Goal: Task Accomplishment & Management: Use online tool/utility

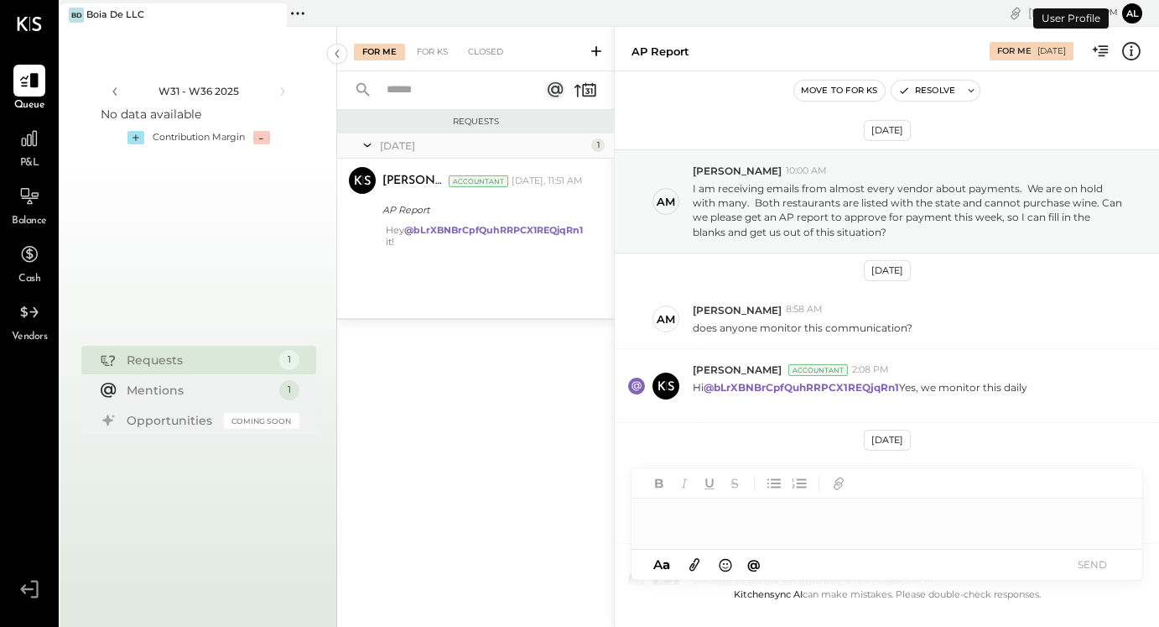
scroll to position [156, 0]
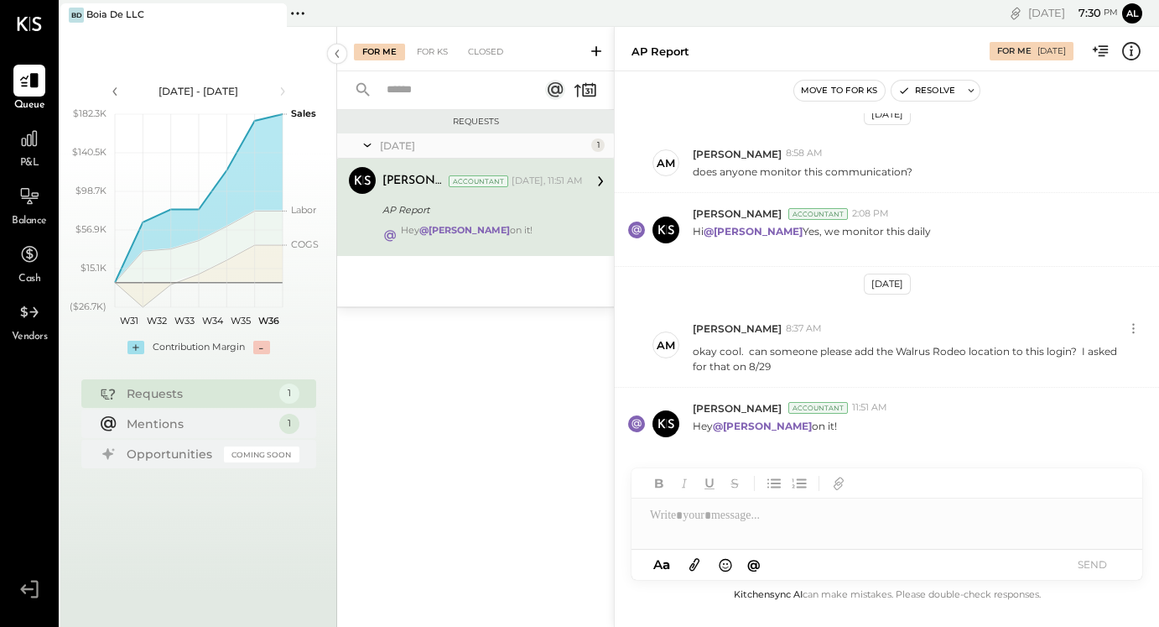
click at [288, 13] on icon at bounding box center [298, 14] width 22 height 22
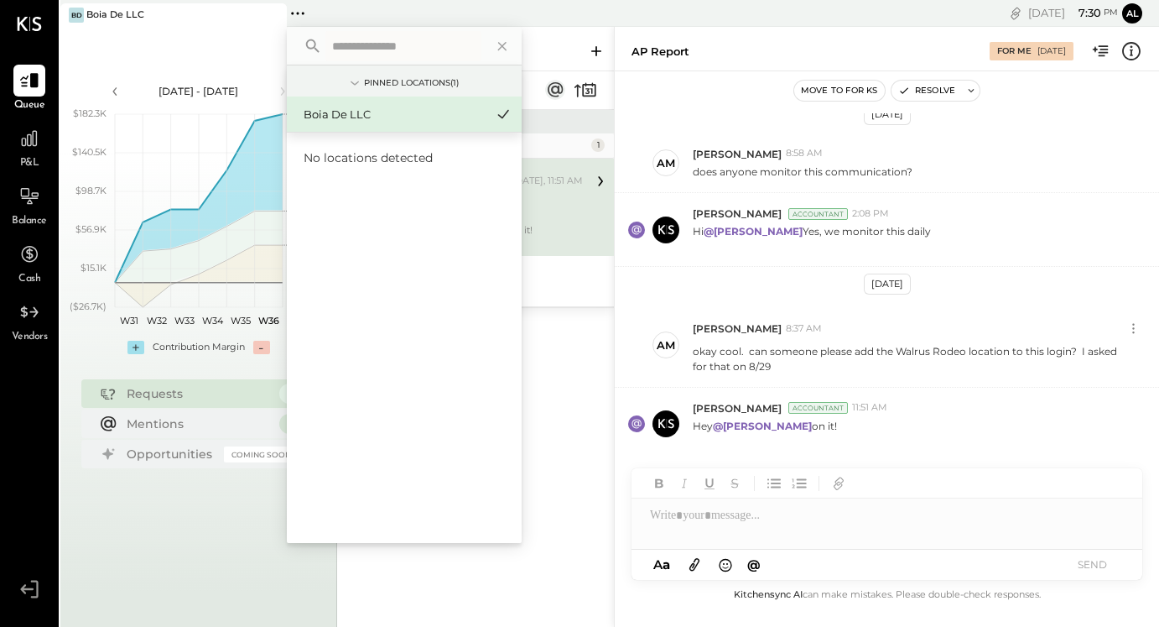
click at [546, 382] on div "Requests [DATE] 1 [PERSON_NAME] Accountant [PERSON_NAME] Accountant [DATE], 11:…" at bounding box center [475, 346] width 277 height 472
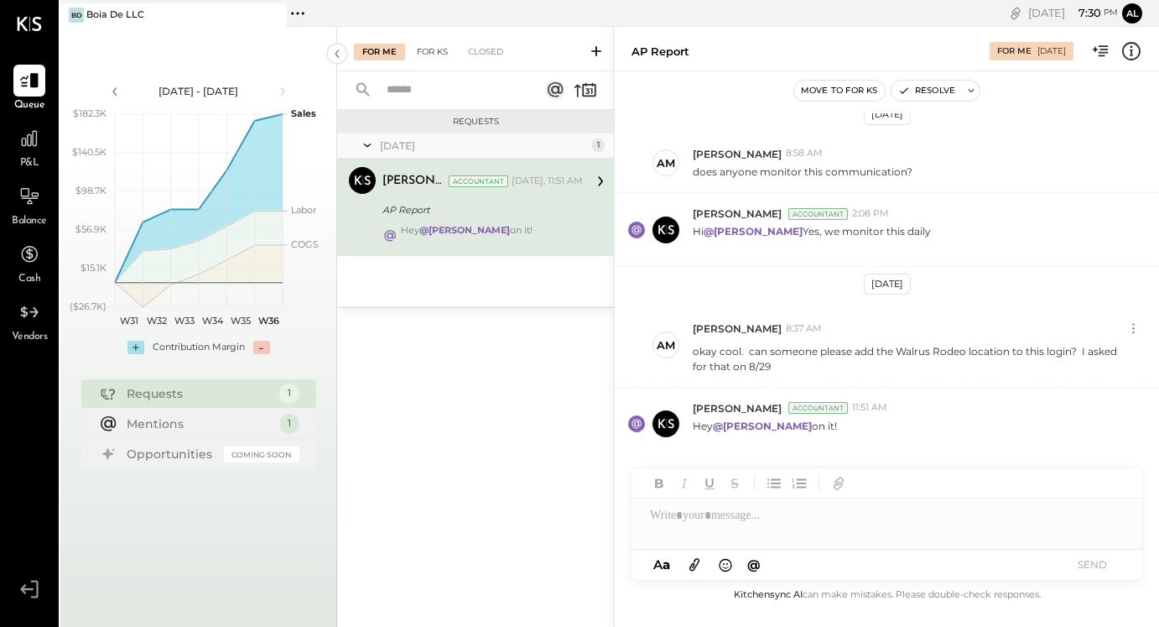
click at [421, 52] on div "For KS" at bounding box center [432, 52] width 48 height 17
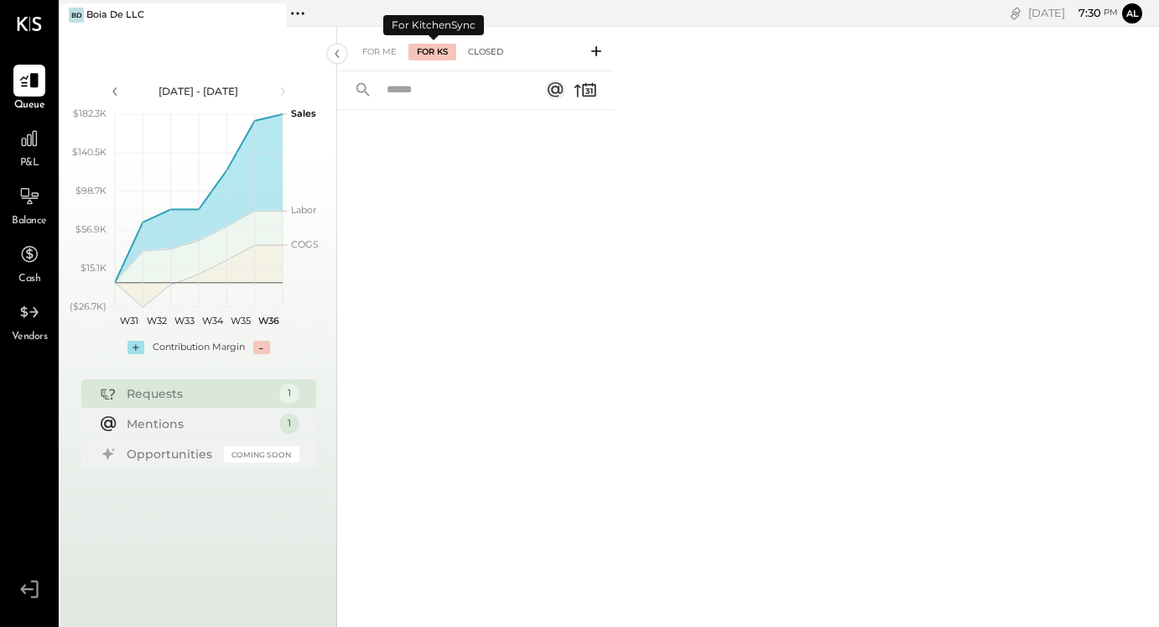
click at [472, 53] on div "Closed" at bounding box center [486, 52] width 52 height 17
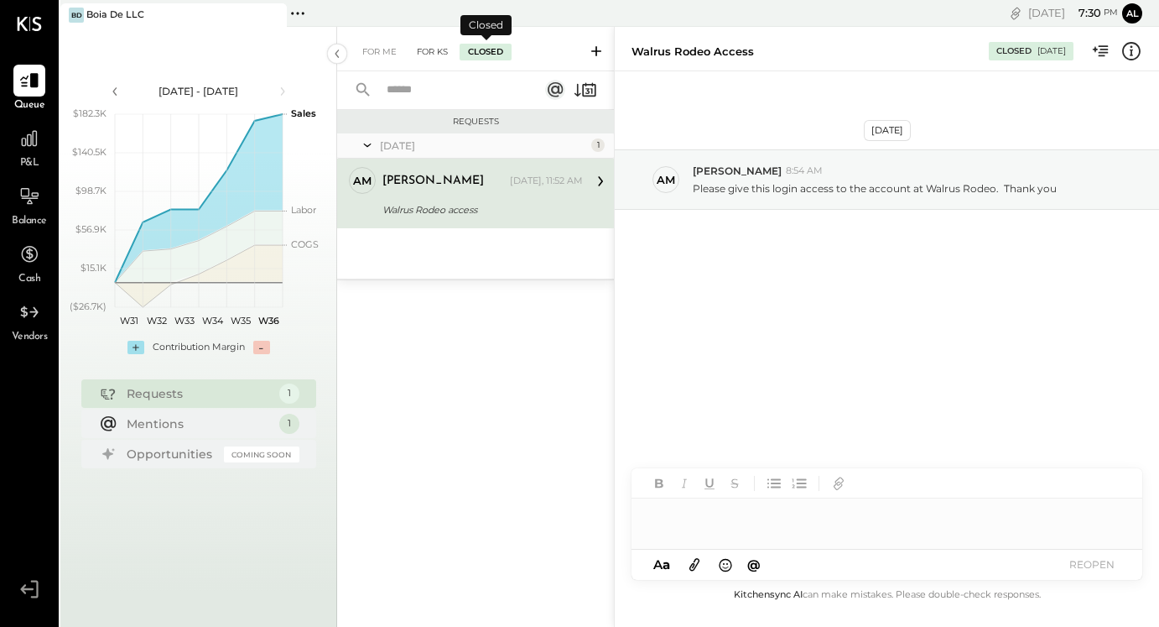
click at [438, 54] on div "For KS" at bounding box center [432, 52] width 48 height 17
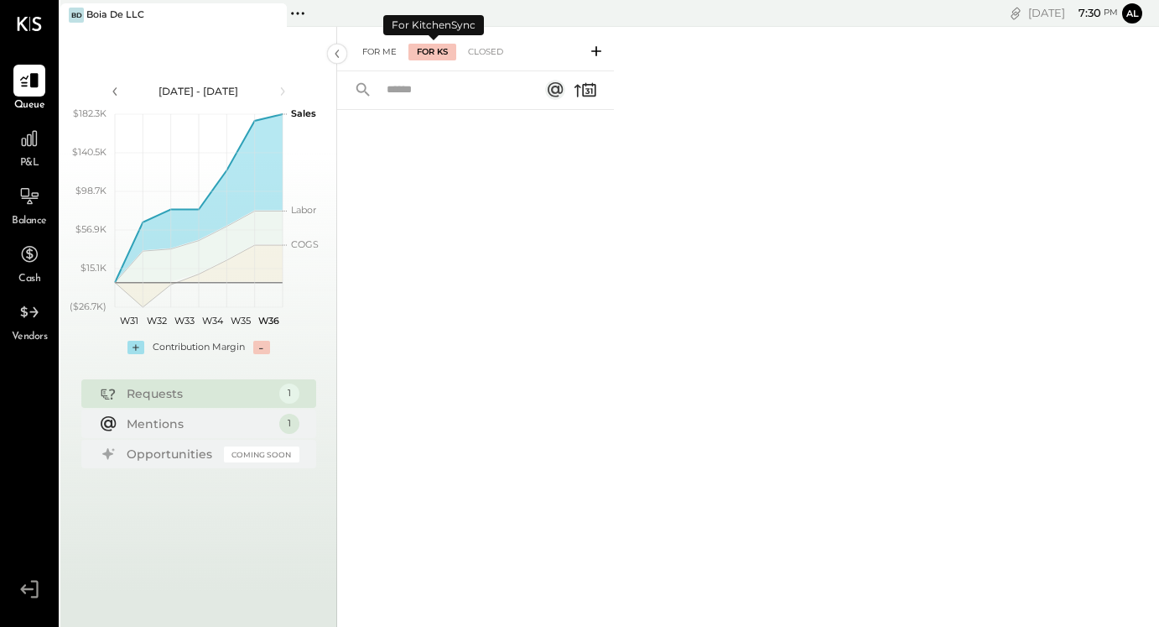
click at [381, 53] on div "For Me" at bounding box center [379, 52] width 51 height 17
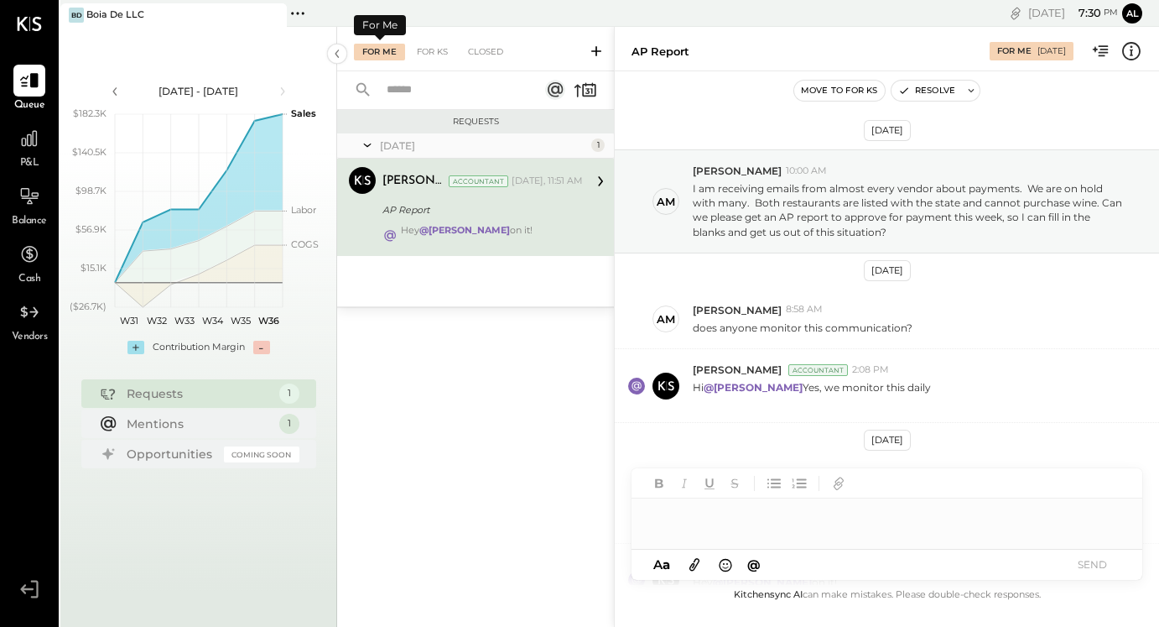
scroll to position [156, 0]
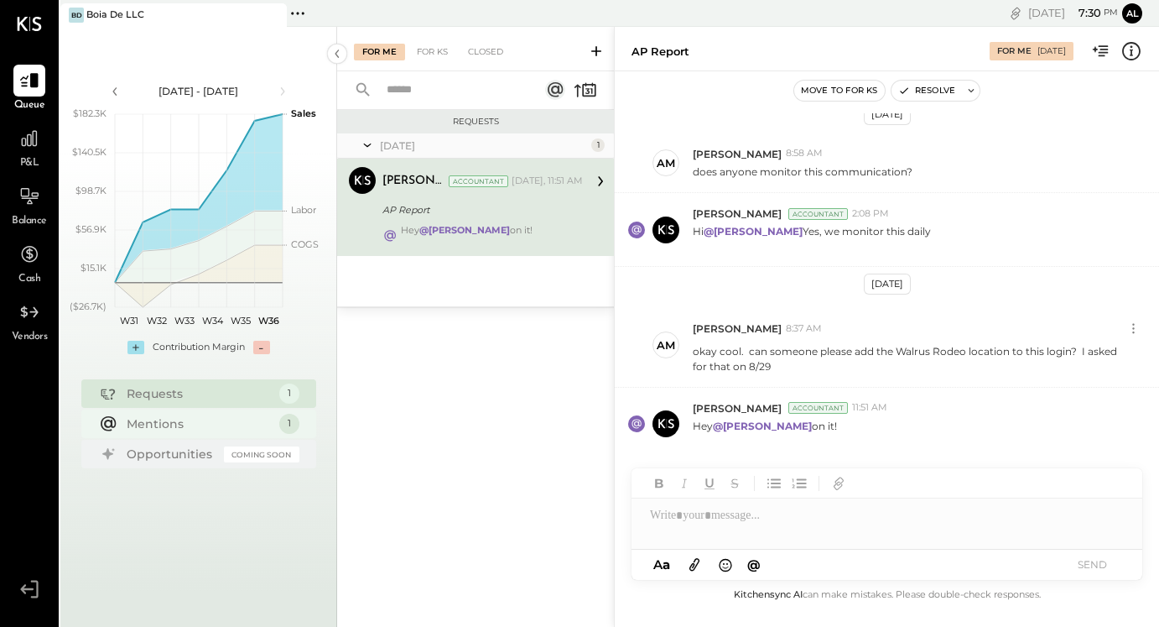
click at [133, 415] on div "Mentions" at bounding box center [199, 423] width 144 height 17
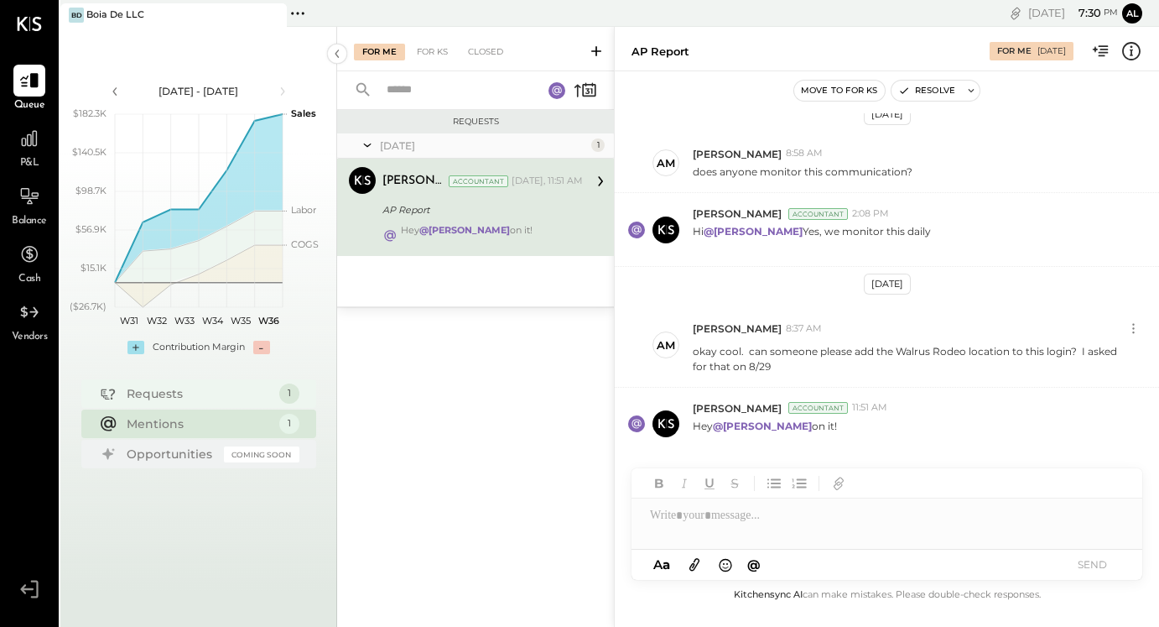
click at [148, 397] on div "Requests" at bounding box center [199, 393] width 144 height 17
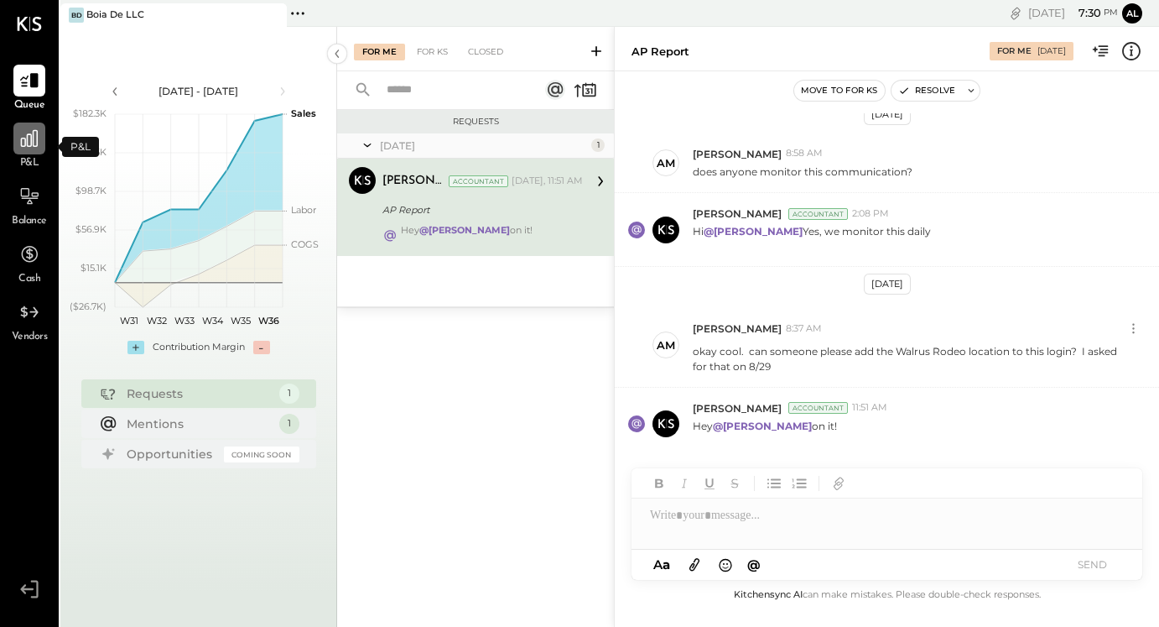
click at [18, 148] on div at bounding box center [29, 138] width 32 height 32
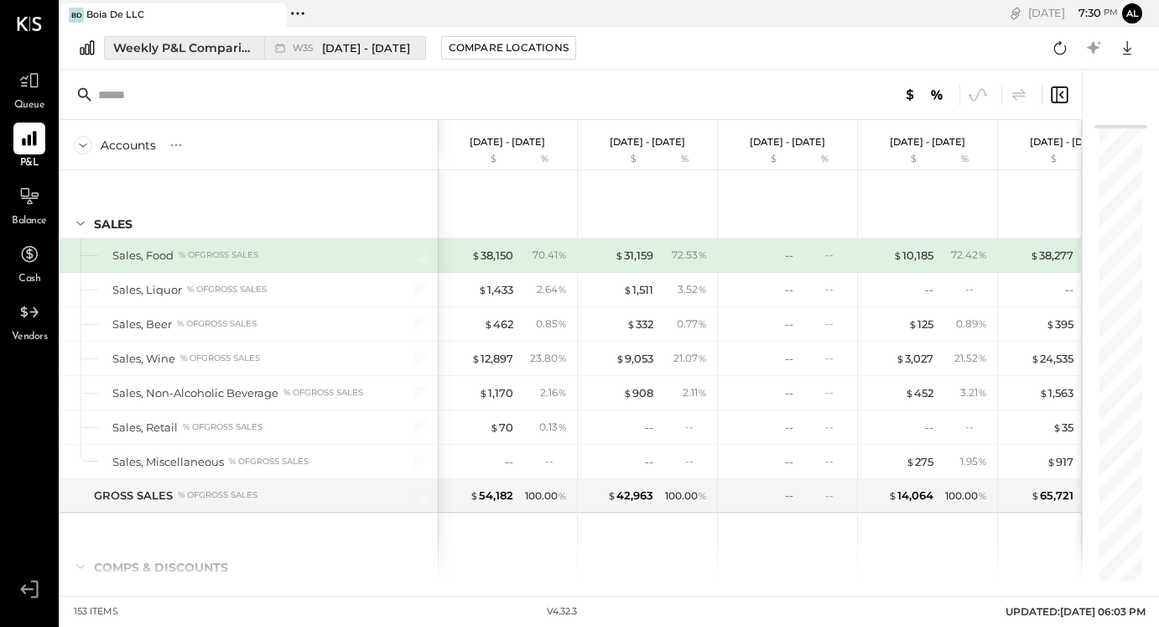
click at [396, 46] on span "[DATE] - [DATE]" at bounding box center [366, 48] width 88 height 16
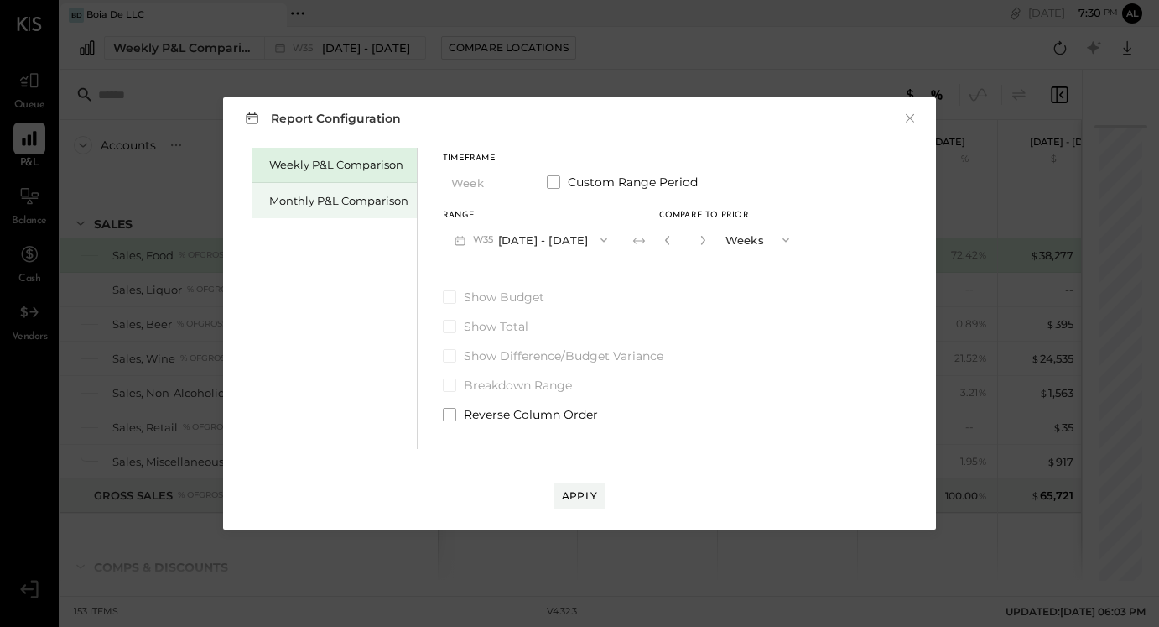
click at [362, 198] on div "Monthly P&L Comparison" at bounding box center [338, 201] width 139 height 16
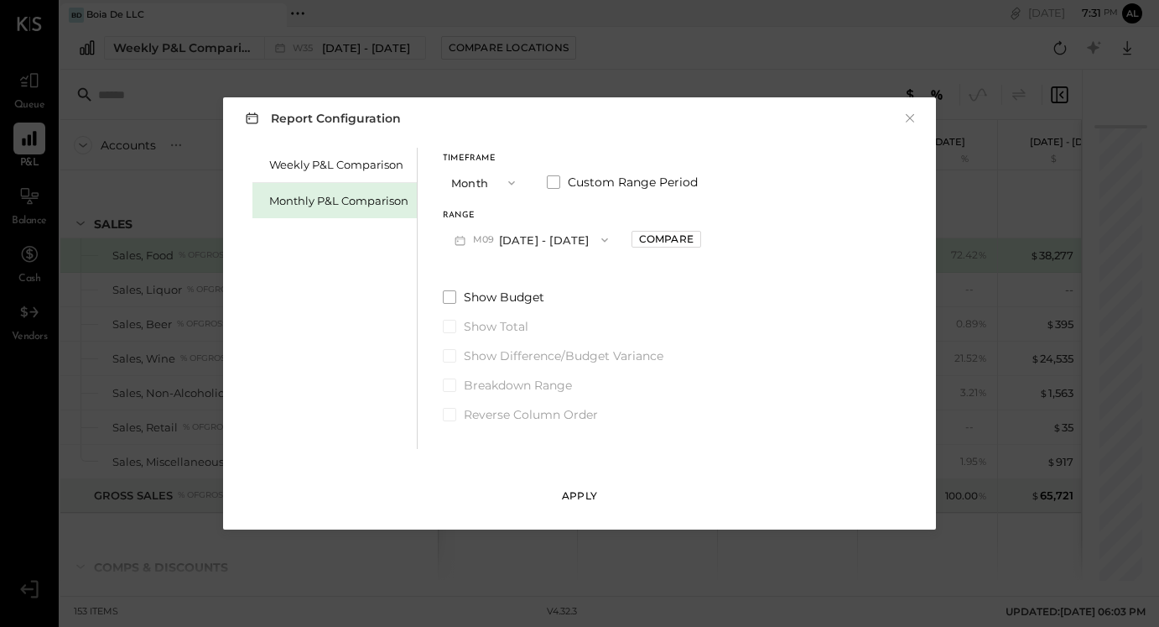
click at [575, 502] on div "Apply" at bounding box center [579, 495] width 35 height 14
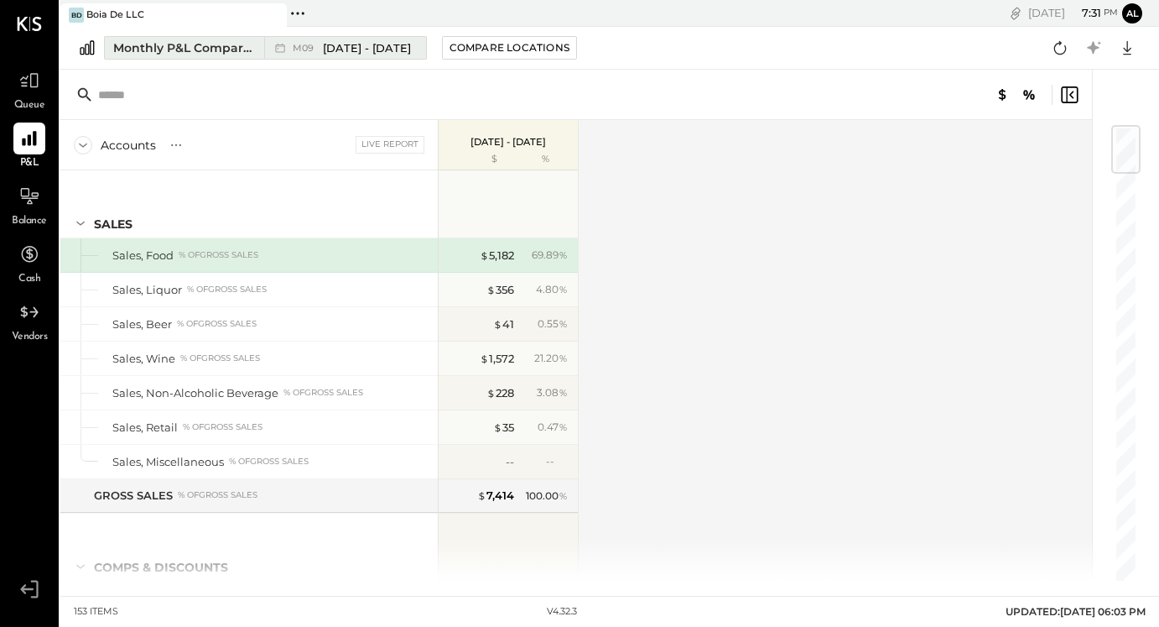
click at [372, 42] on span "[DATE] - [DATE]" at bounding box center [367, 48] width 88 height 16
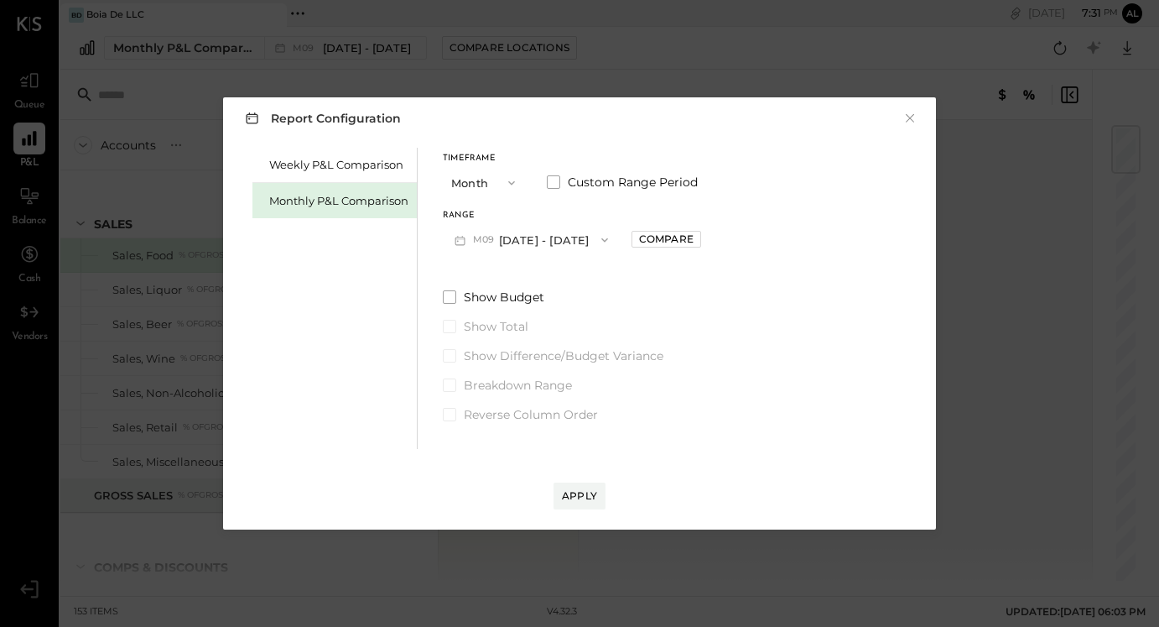
click at [505, 183] on icon "button" at bounding box center [511, 182] width 13 height 13
click at [481, 185] on span "Month" at bounding box center [473, 182] width 34 height 11
click at [523, 245] on button "M09 [DATE] - [DATE]" at bounding box center [531, 239] width 177 height 31
click at [519, 279] on span "[DATE] - [DATE]" at bounding box center [525, 277] width 80 height 14
click at [575, 481] on div "Apply" at bounding box center [579, 479] width 679 height 60
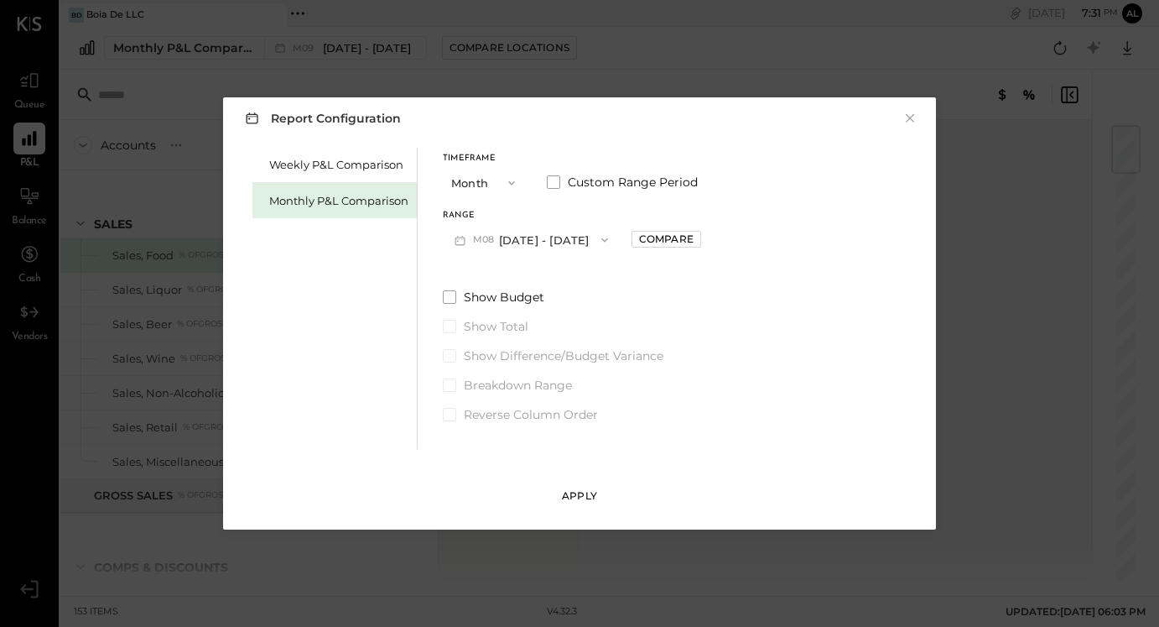
click at [575, 490] on div "Apply" at bounding box center [579, 495] width 35 height 14
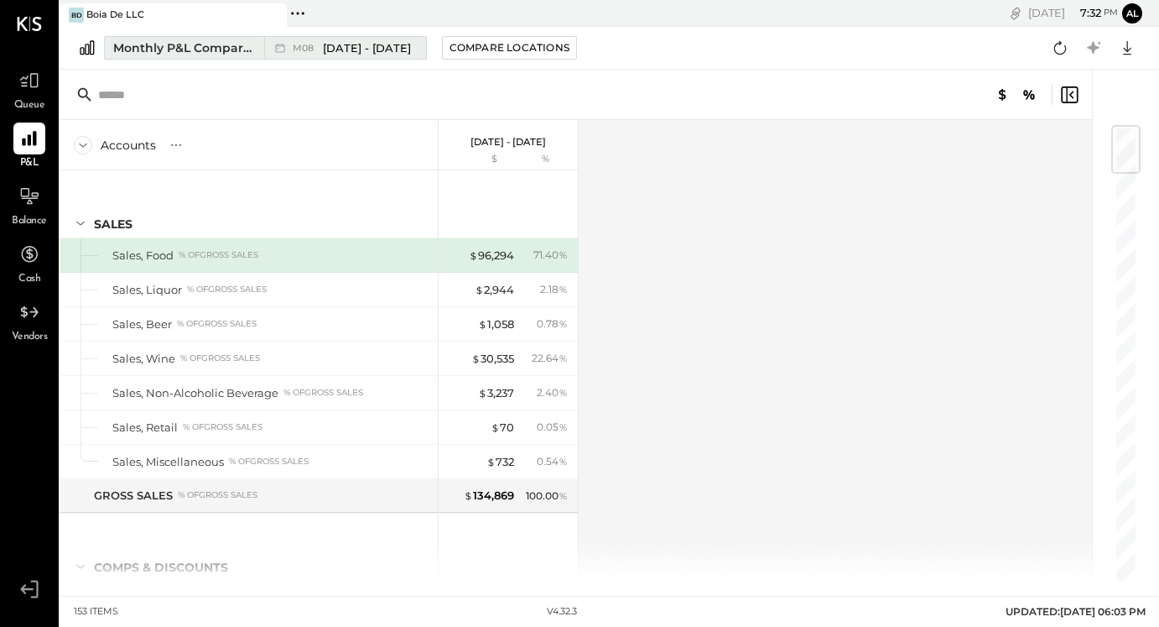
click at [373, 49] on span "[DATE] - [DATE]" at bounding box center [367, 48] width 88 height 16
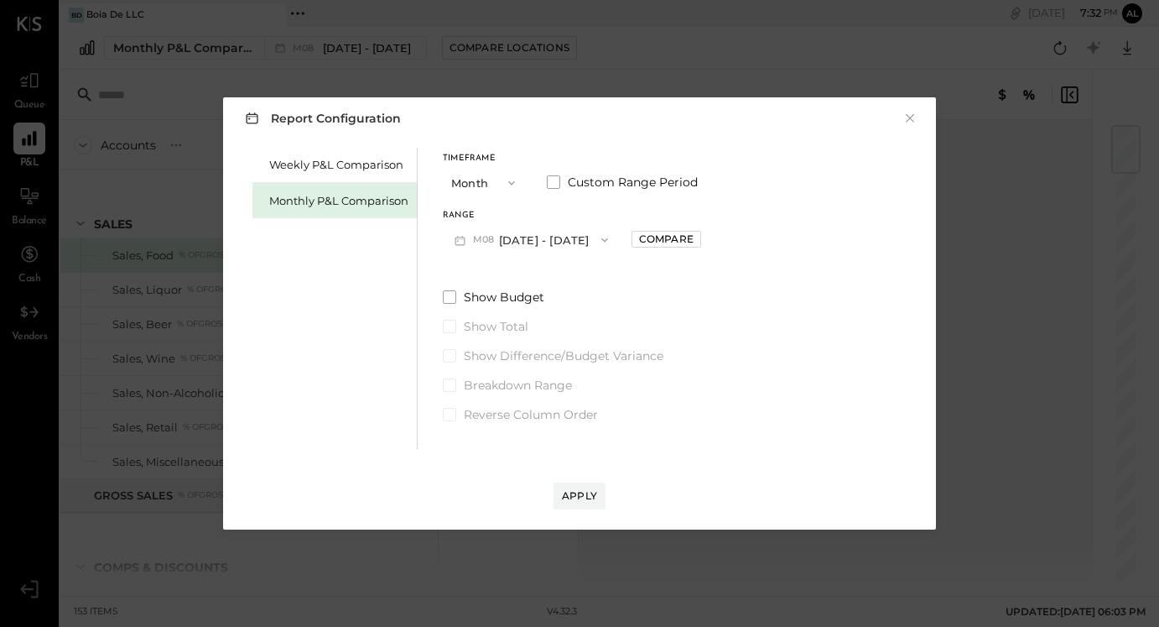
click at [372, 48] on div "Report Configuration × Weekly P&L Comparison Monthly P&L Comparison Timeframe M…" at bounding box center [579, 313] width 1159 height 627
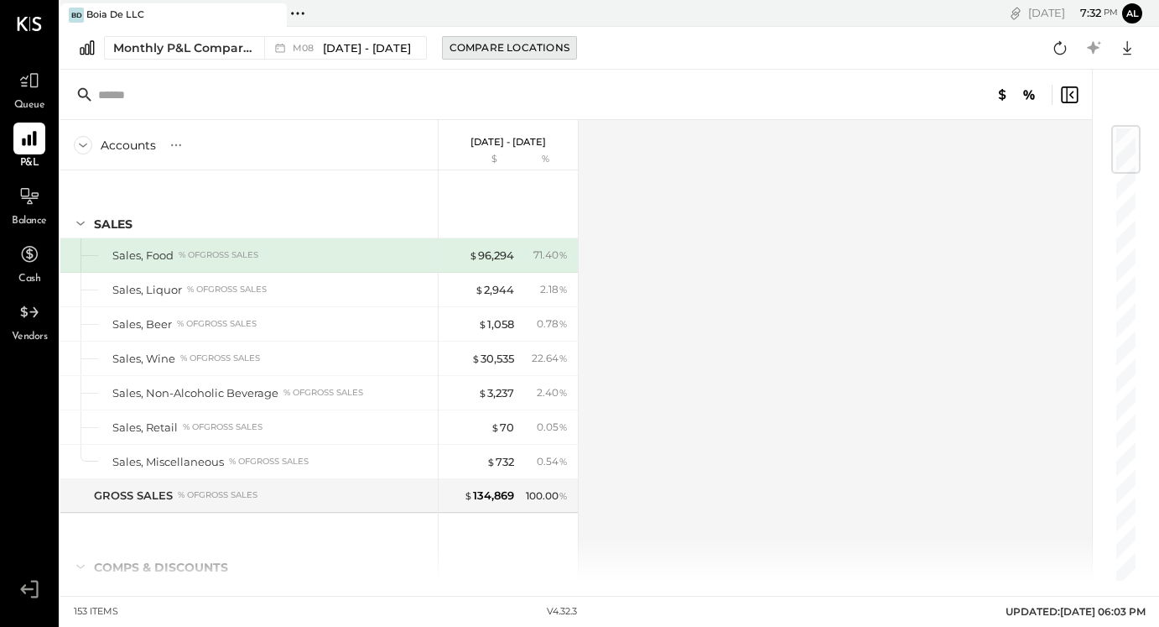
click at [528, 40] on button "Compare Locations" at bounding box center [509, 47] width 135 height 23
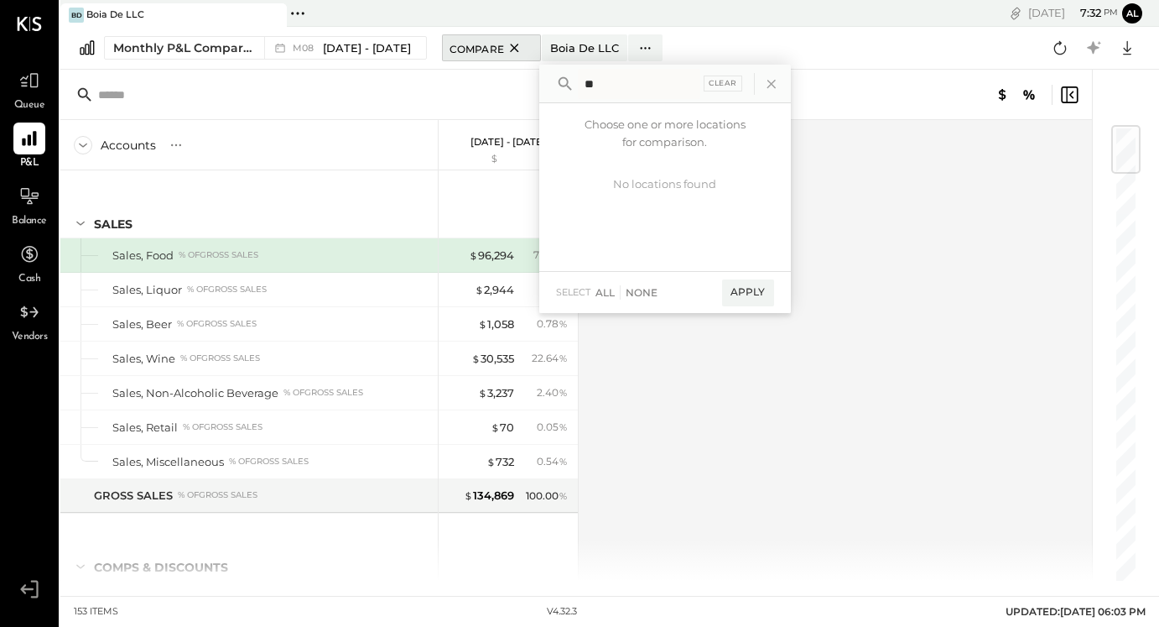
type input "*"
click at [782, 80] on div at bounding box center [665, 84] width 252 height 39
click at [776, 80] on div at bounding box center [665, 84] width 252 height 39
click at [767, 84] on icon at bounding box center [771, 84] width 8 height 8
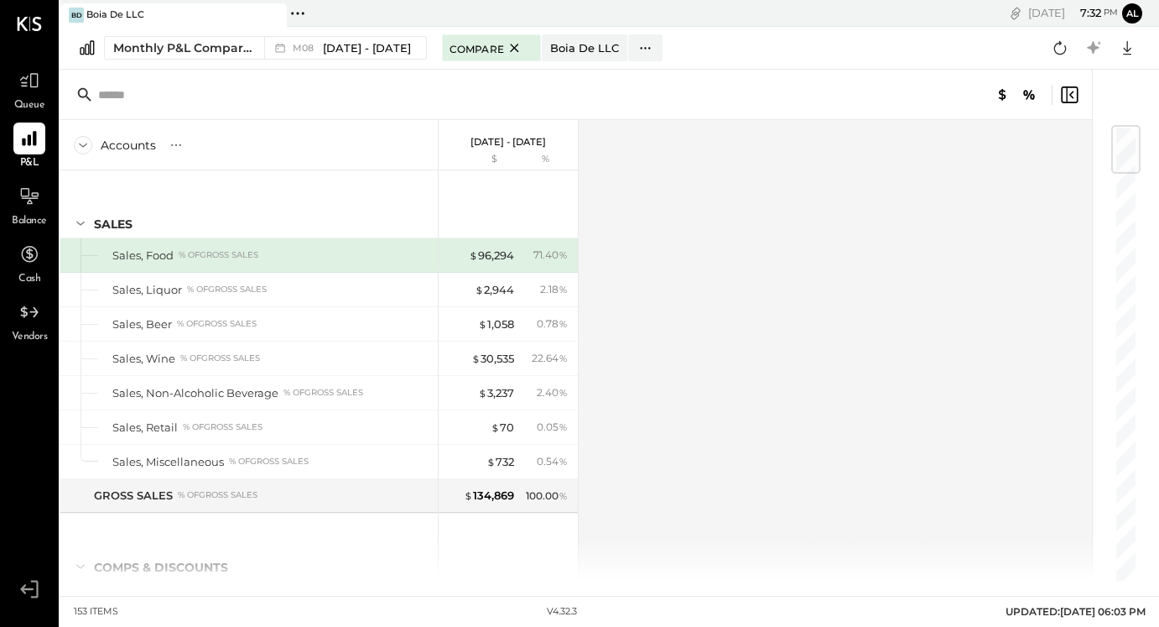
click at [1016, 168] on div "Accounts S % GL [DATE] - [DATE] $ % SALES Sales, Food % of GROSS SALES Sales, L…" at bounding box center [577, 350] width 1034 height 460
